Goal: Information Seeking & Learning: Learn about a topic

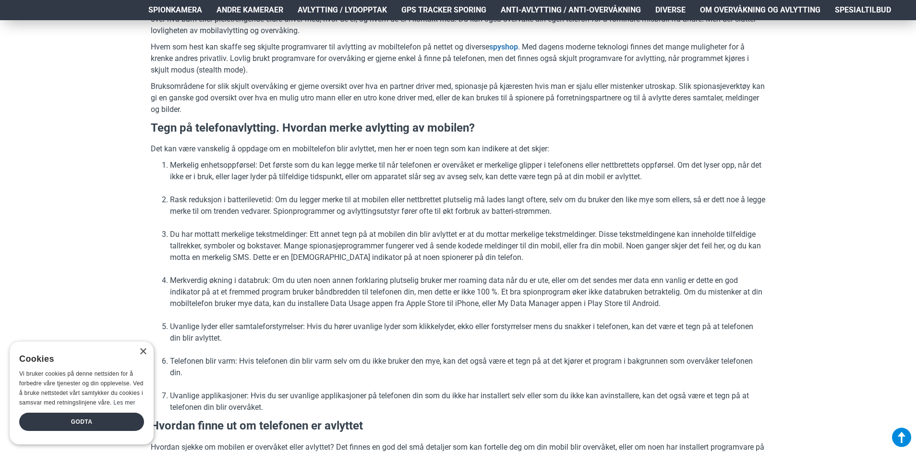
scroll to position [480, 0]
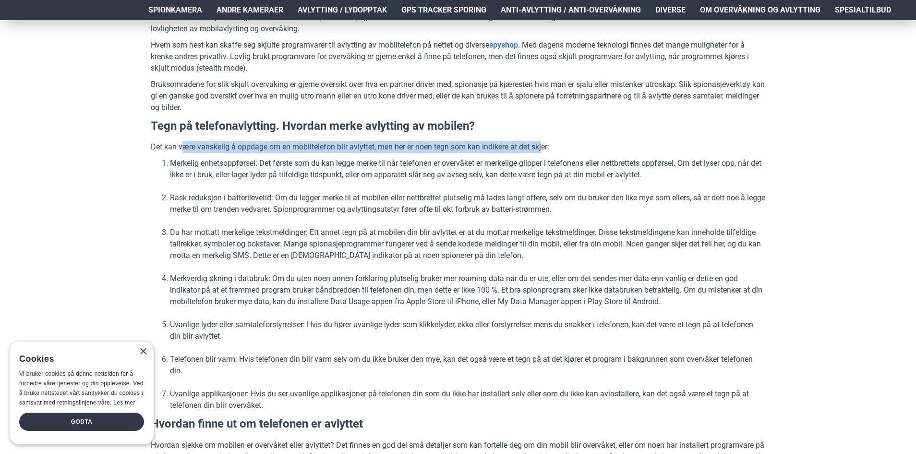
drag, startPoint x: 190, startPoint y: 148, endPoint x: 542, endPoint y: 149, distance: 352.4
click at [542, 149] on p "Det kan være vanskelig å oppdage om en mobiltelefon blir avlyttet, men her er n…" at bounding box center [458, 147] width 614 height 12
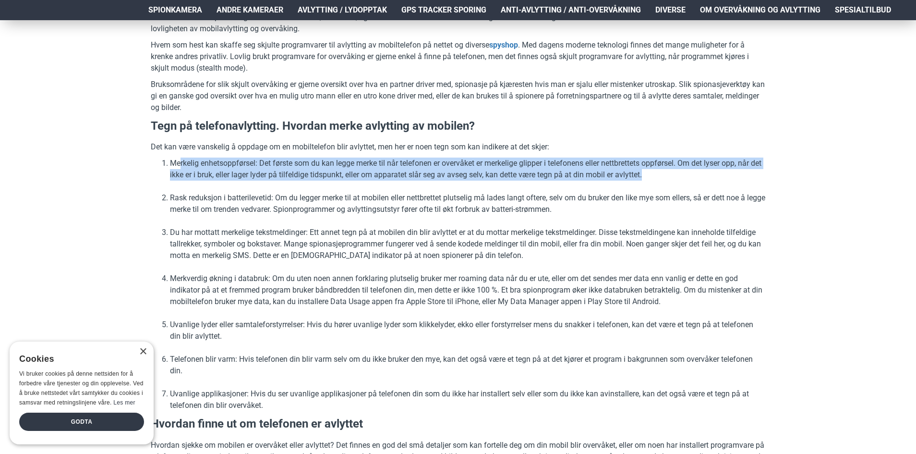
drag, startPoint x: 248, startPoint y: 170, endPoint x: 657, endPoint y: 183, distance: 409.2
click at [657, 183] on ol "Merkelig enhetsoppførsel: Det første som du kan legge merke til når telefonen e…" at bounding box center [458, 283] width 614 height 253
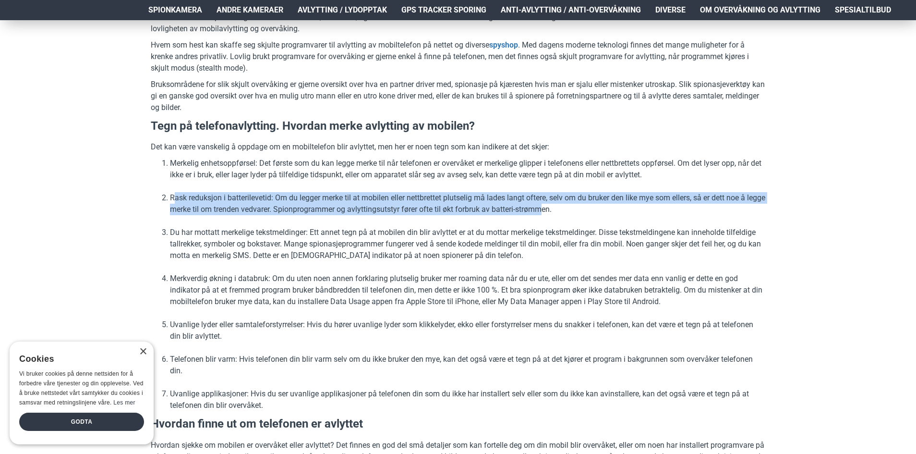
drag, startPoint x: 173, startPoint y: 195, endPoint x: 563, endPoint y: 215, distance: 390.3
click at [563, 215] on li "Rask reduksjon i batterilevetid: Om du legger merke til at mobilen eller nettbr…" at bounding box center [467, 203] width 595 height 23
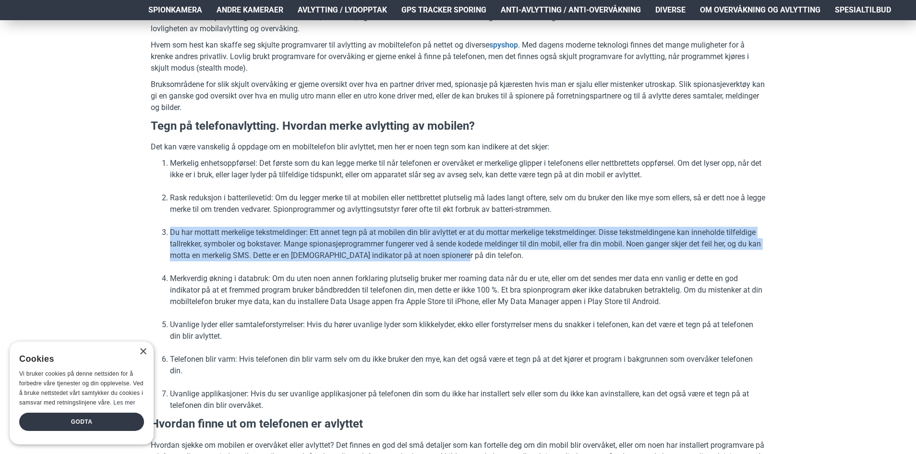
drag, startPoint x: 172, startPoint y: 230, endPoint x: 467, endPoint y: 258, distance: 295.6
click at [467, 258] on li "Du har mottatt merkelige tekstmeldinger: Ett annet tegn på at mobilen din blir …" at bounding box center [467, 244] width 595 height 35
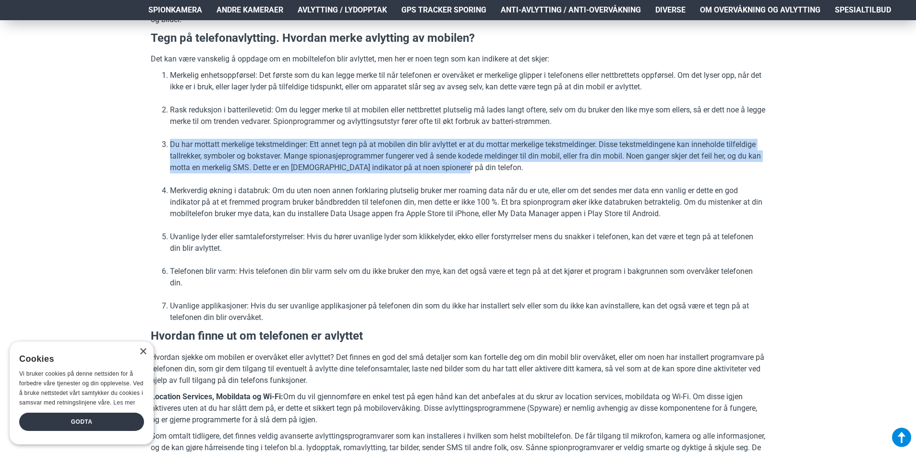
scroll to position [576, 0]
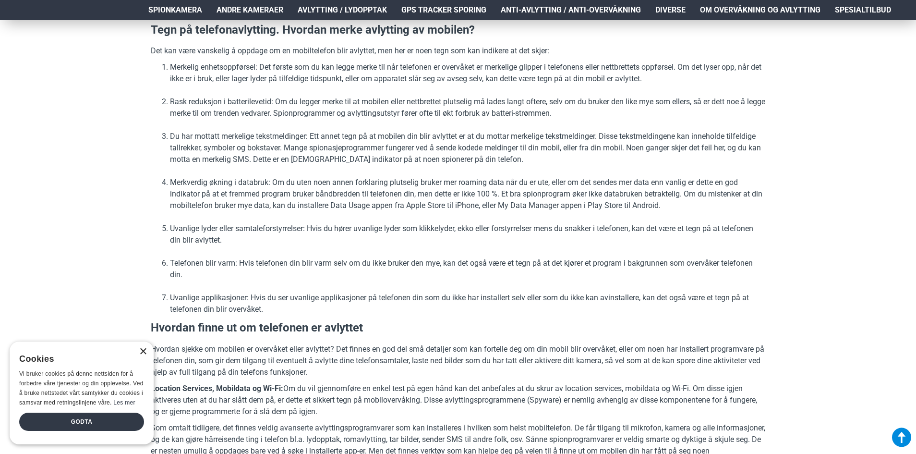
click at [144, 352] on div "×" at bounding box center [142, 351] width 7 height 7
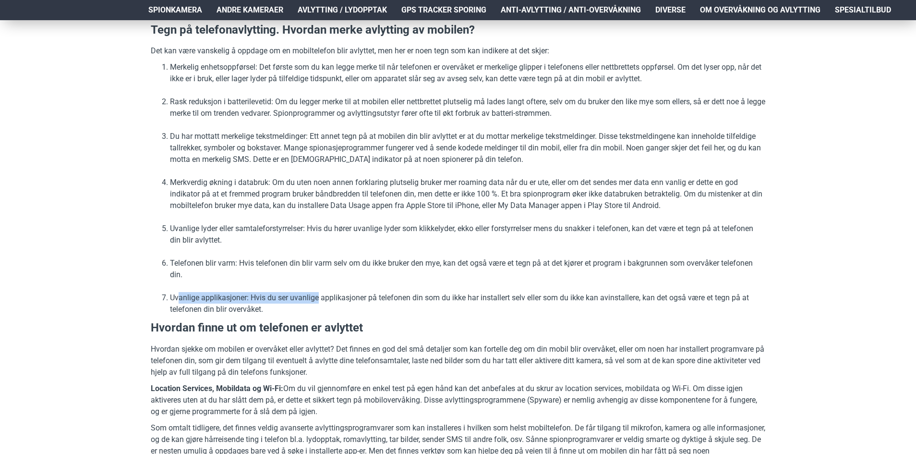
drag, startPoint x: 183, startPoint y: 295, endPoint x: 321, endPoint y: 294, distance: 138.3
click at [320, 294] on li "Uvanlige applikasjoner: Hvis du ser uvanlige applikasjoner på telefonen din som…" at bounding box center [467, 303] width 595 height 23
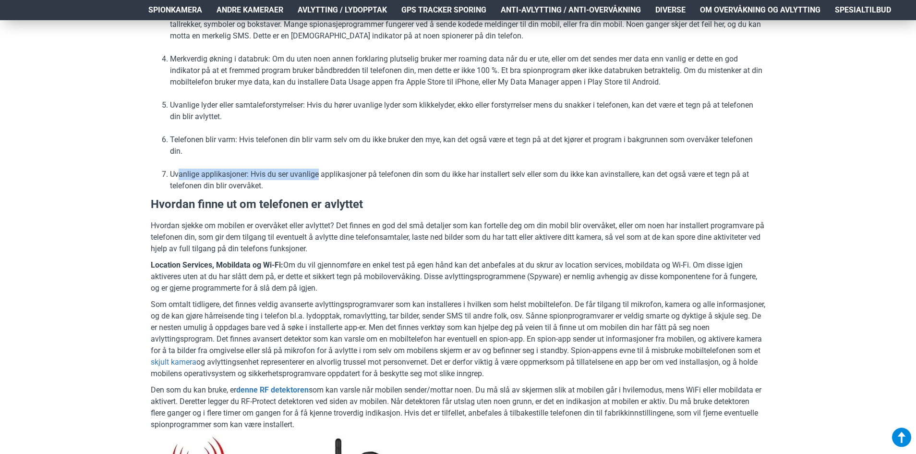
scroll to position [720, 0]
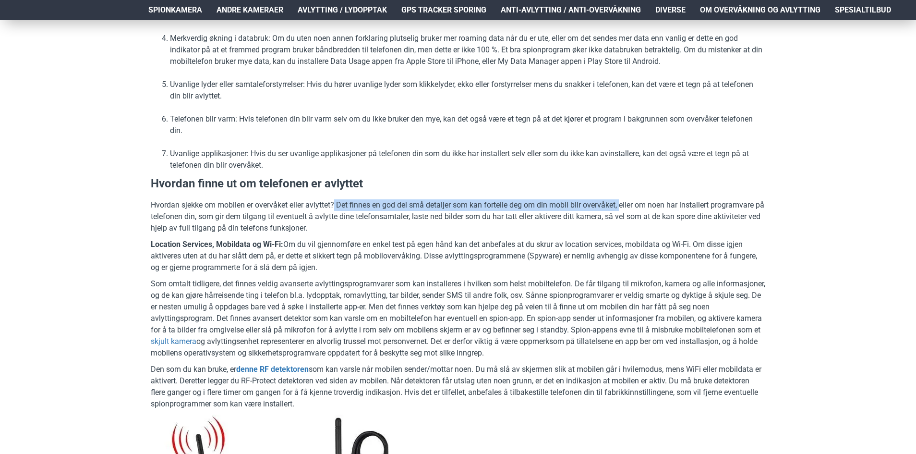
drag, startPoint x: 335, startPoint y: 205, endPoint x: 622, endPoint y: 206, distance: 287.1
click at [622, 206] on p "Hvordan sjekke om mobilen er overvåket eller avlyttet? Det finnes en god del sm…" at bounding box center [458, 216] width 614 height 35
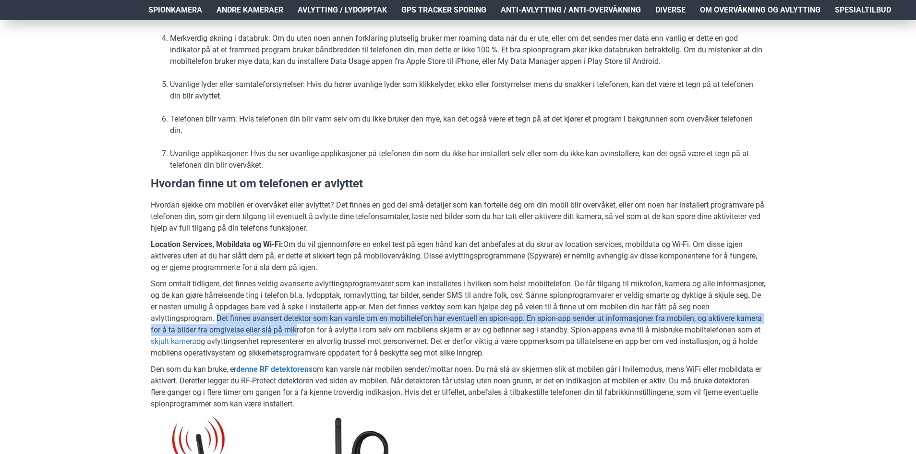
drag, startPoint x: 237, startPoint y: 318, endPoint x: 324, endPoint y: 325, distance: 86.8
click at [324, 325] on p "Som omtalt tidligere, det finnes veldig avanserte avlyttingsprogramvarer som ka…" at bounding box center [458, 318] width 614 height 81
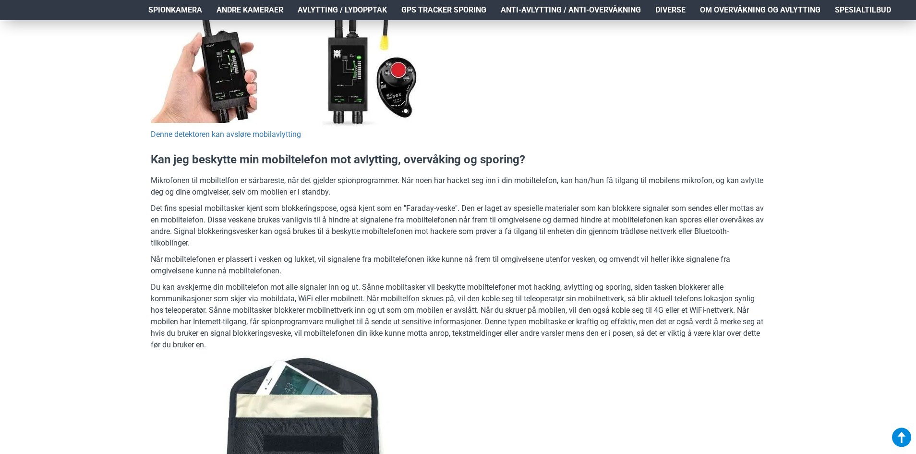
scroll to position [1200, 0]
